Goal: Find specific page/section: Find specific page/section

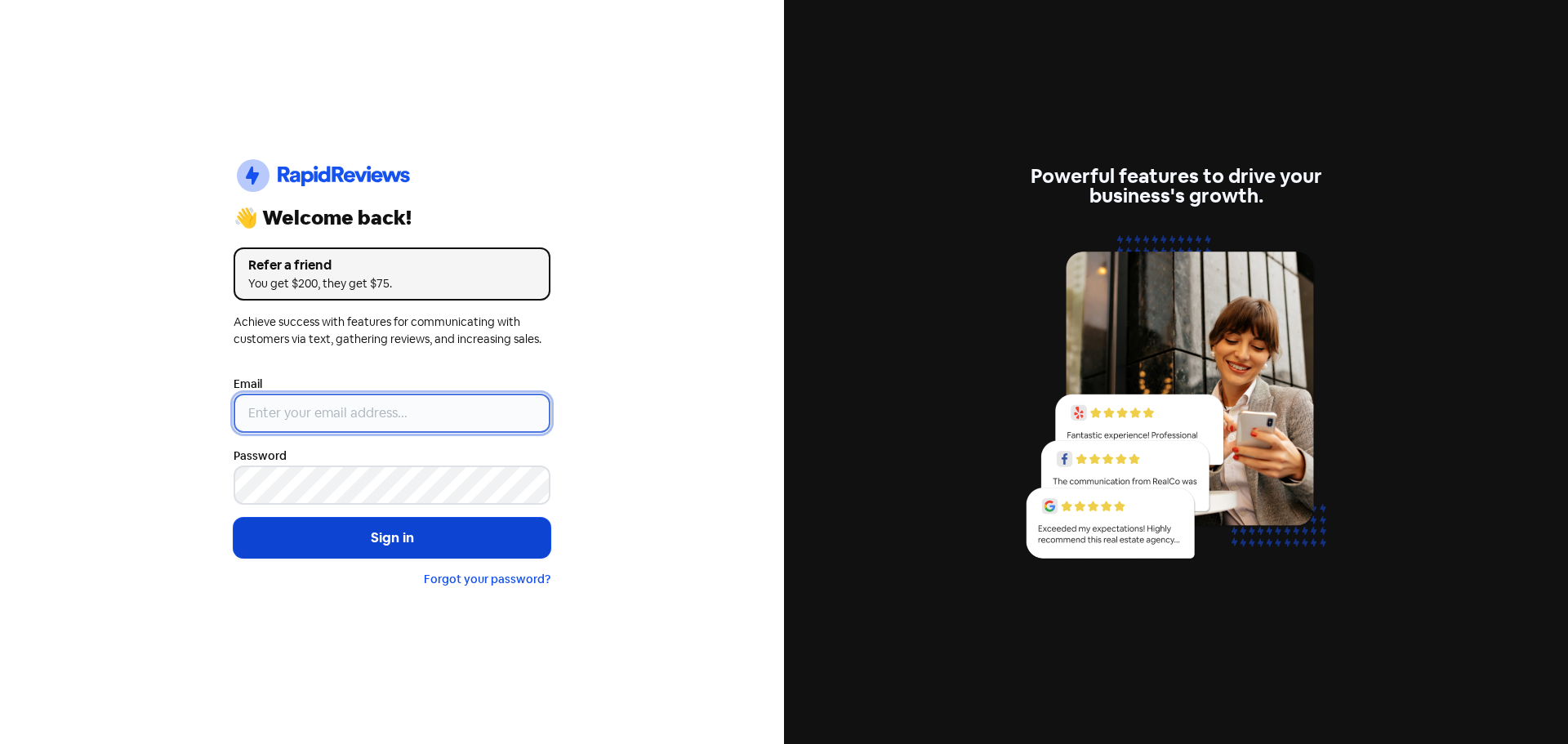
type input "[EMAIL_ADDRESS][DOMAIN_NAME]"
click at [327, 539] on button "Sign in" at bounding box center [392, 538] width 316 height 40
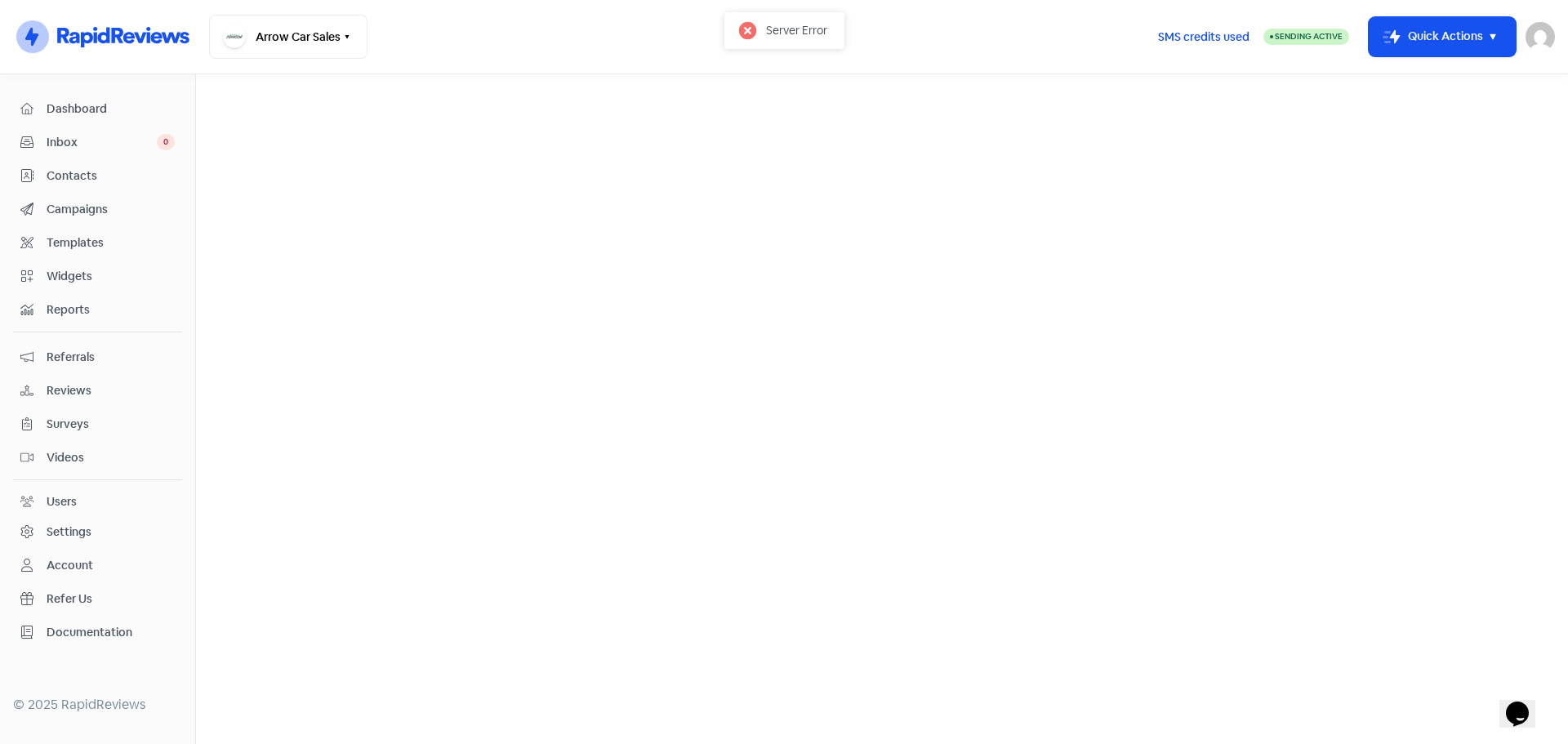
drag, startPoint x: 68, startPoint y: 391, endPoint x: 115, endPoint y: 351, distance: 61.7
click at [68, 390] on span "Reviews" at bounding box center [110, 391] width 128 height 17
click at [511, 94] on link "Reviews" at bounding box center [517, 93] width 51 height 19
